Goal: Navigation & Orientation: Go to known website

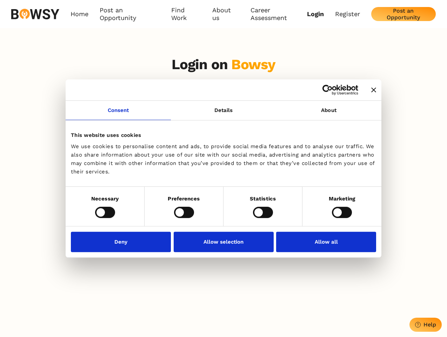
click at [372, 90] on icon "Close banner" at bounding box center [374, 89] width 5 height 5
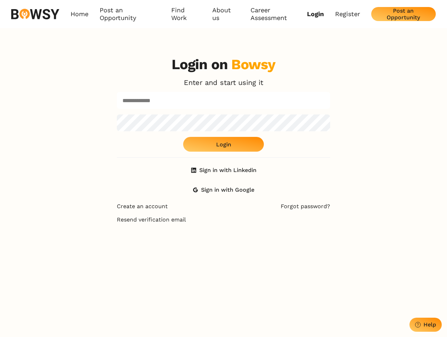
click at [118, 114] on link "Consent" at bounding box center [118, 110] width 105 height 19
click at [329, 114] on div "Login on Bowsy Enter and start using it Login Sign in with Linkedin Sign in wit…" at bounding box center [224, 126] width 214 height 141
click at [105, 212] on div "Login on Bowsy Enter and start using it Login Sign in with Linkedin Sign in wit…" at bounding box center [223, 219] width 447 height 337
click at [184, 212] on div "Login on Bowsy Enter and start using it Login Sign in with Linkedin Sign in wit…" at bounding box center [223, 219] width 225 height 337
click at [263, 212] on div "Login on Bowsy Enter and start using it Login Sign in with Linkedin Sign in wit…" at bounding box center [223, 219] width 225 height 337
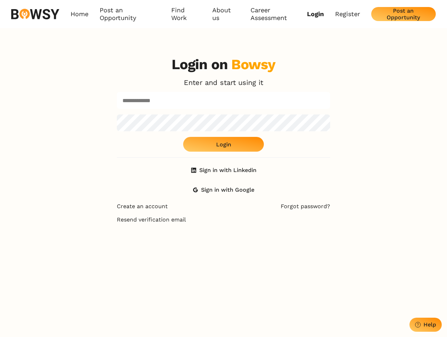
click at [342, 212] on div "Login on Bowsy Enter and start using it Login Sign in with Linkedin Sign in wit…" at bounding box center [223, 219] width 447 height 337
click at [123, 242] on div "Login on Bowsy Enter and start using it Login Sign in with Linkedin Sign in wit…" at bounding box center [223, 219] width 225 height 337
click at [224, 242] on div "Login on Bowsy Enter and start using it Login Sign in with Linkedin Sign in wit…" at bounding box center [223, 219] width 225 height 337
